Goal: Information Seeking & Learning: Learn about a topic

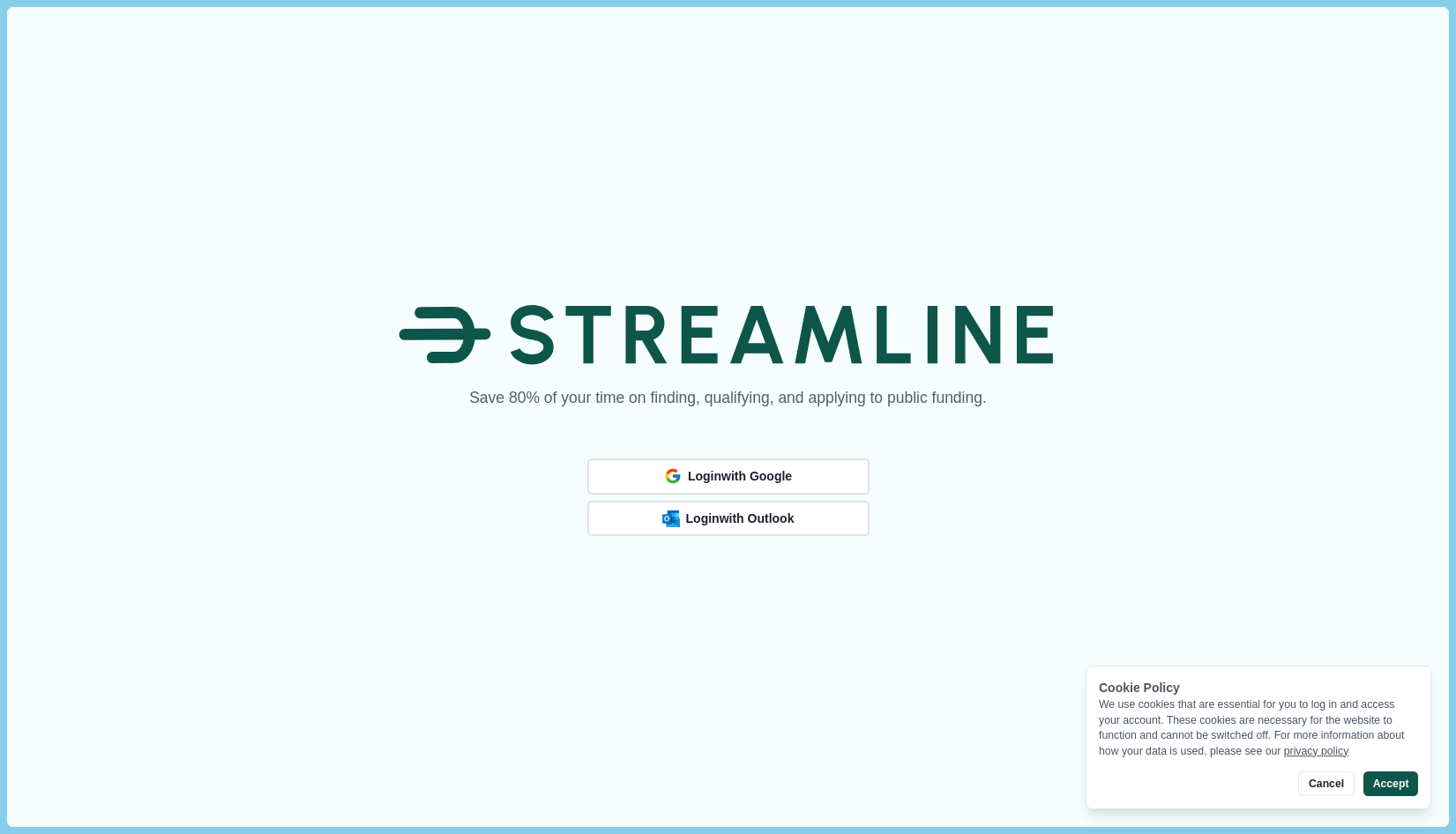
click at [1401, 788] on button "Accept" at bounding box center [1390, 783] width 55 height 25
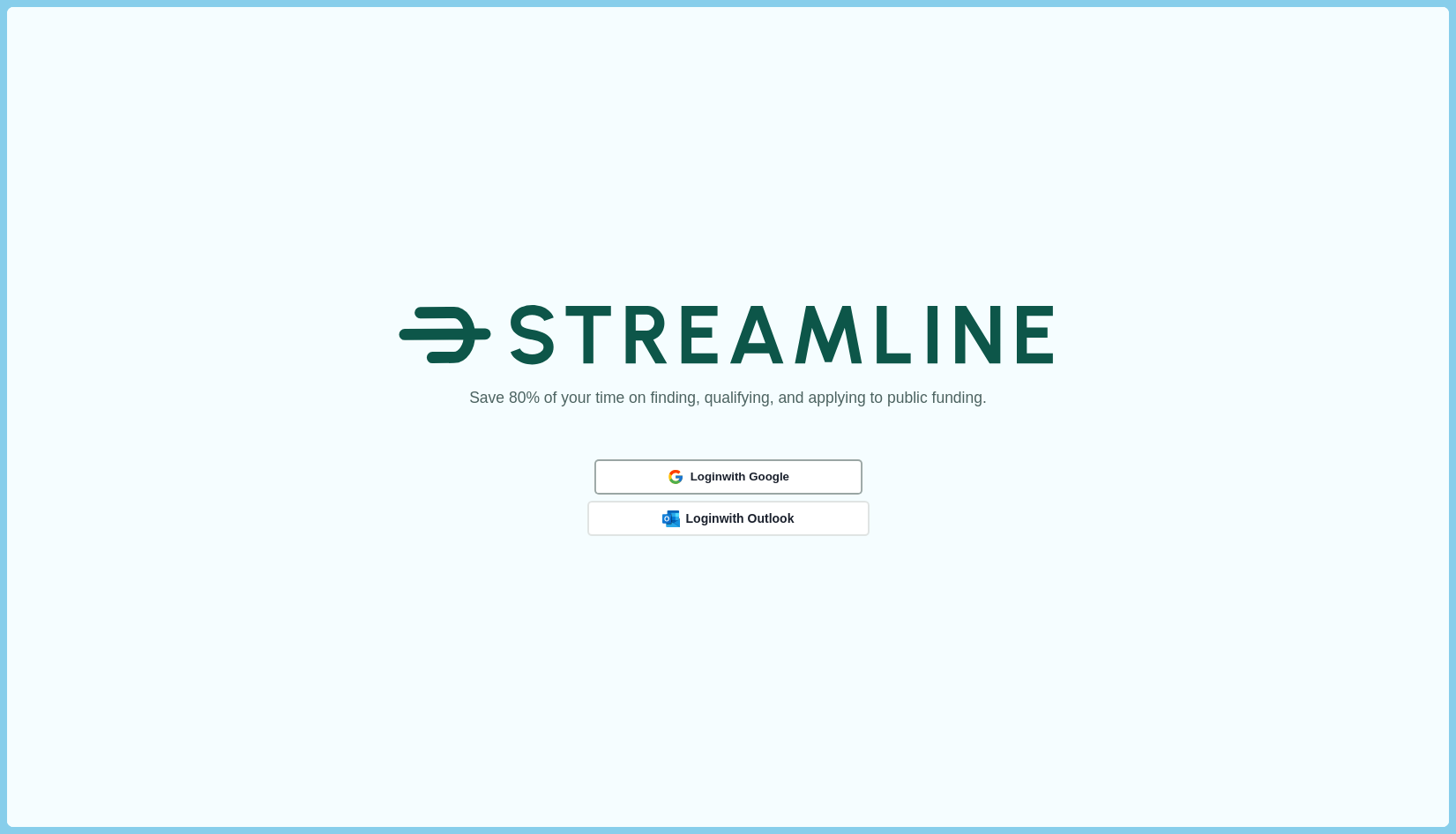
click at [809, 469] on button "Login with Google" at bounding box center [729, 477] width 268 height 35
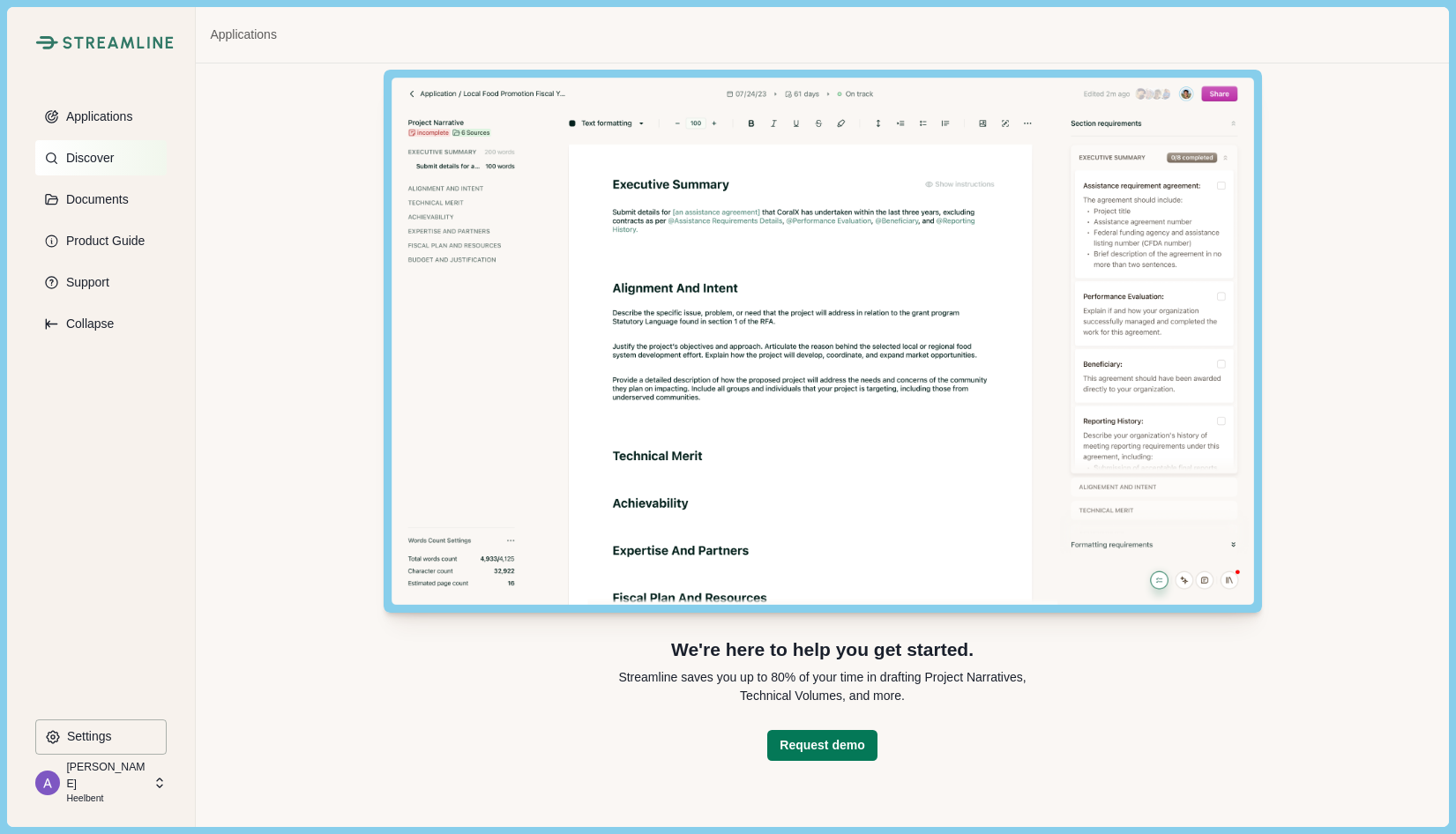
click at [117, 154] on button "Discover" at bounding box center [101, 158] width 131 height 36
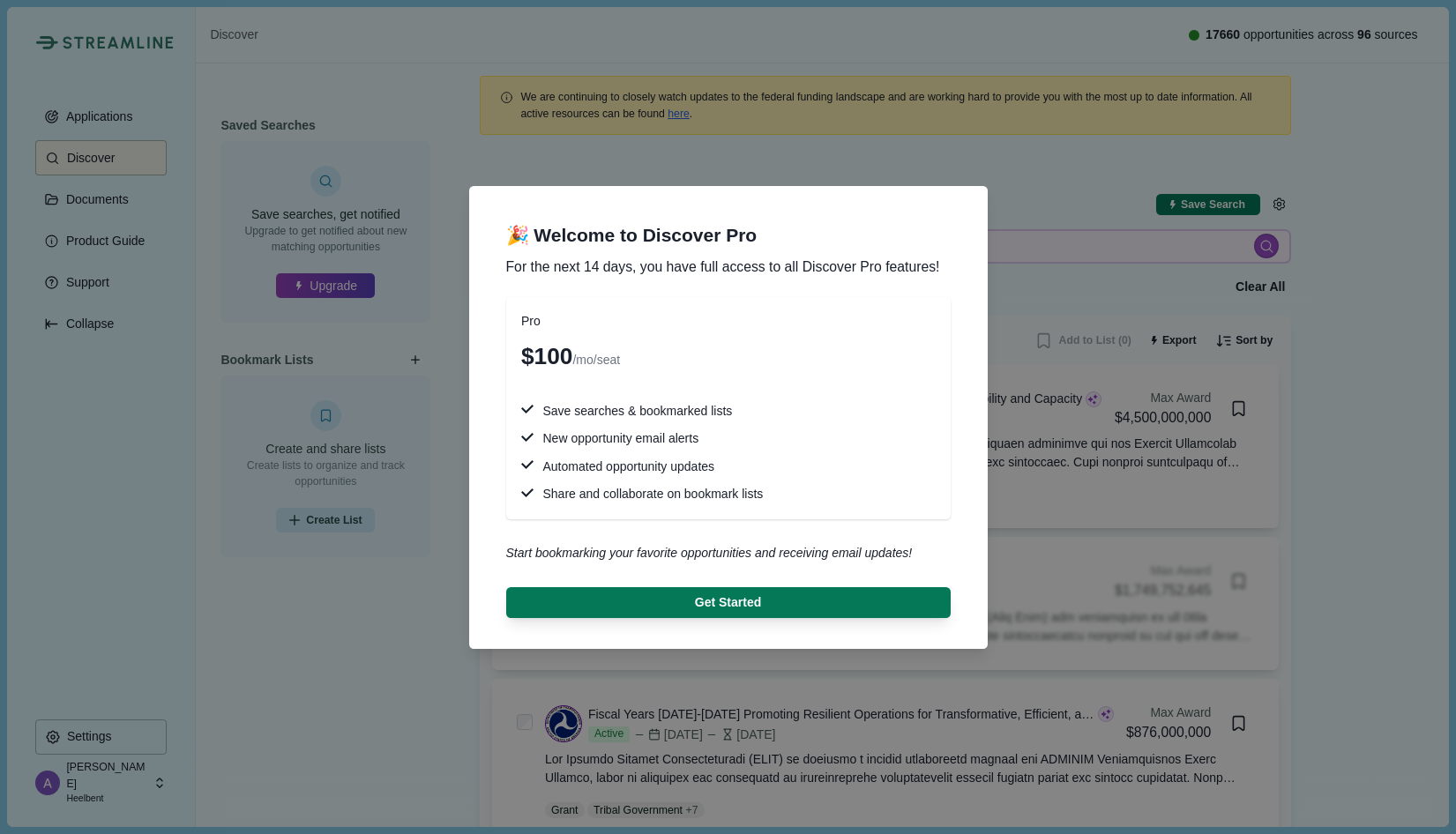
click at [354, 627] on div "🎉 Welcome to Discover Pro For the next 14 days, you have full access to all Dis…" at bounding box center [728, 417] width 1456 height 834
click at [383, 523] on div "🎉 Welcome to Discover Pro For the next 14 days, you have full access to all Dis…" at bounding box center [728, 417] width 1456 height 834
click at [420, 592] on div "🎉 Welcome to Discover Pro For the next 14 days, you have full access to all Dis…" at bounding box center [728, 417] width 1456 height 834
